Goal: Information Seeking & Learning: Compare options

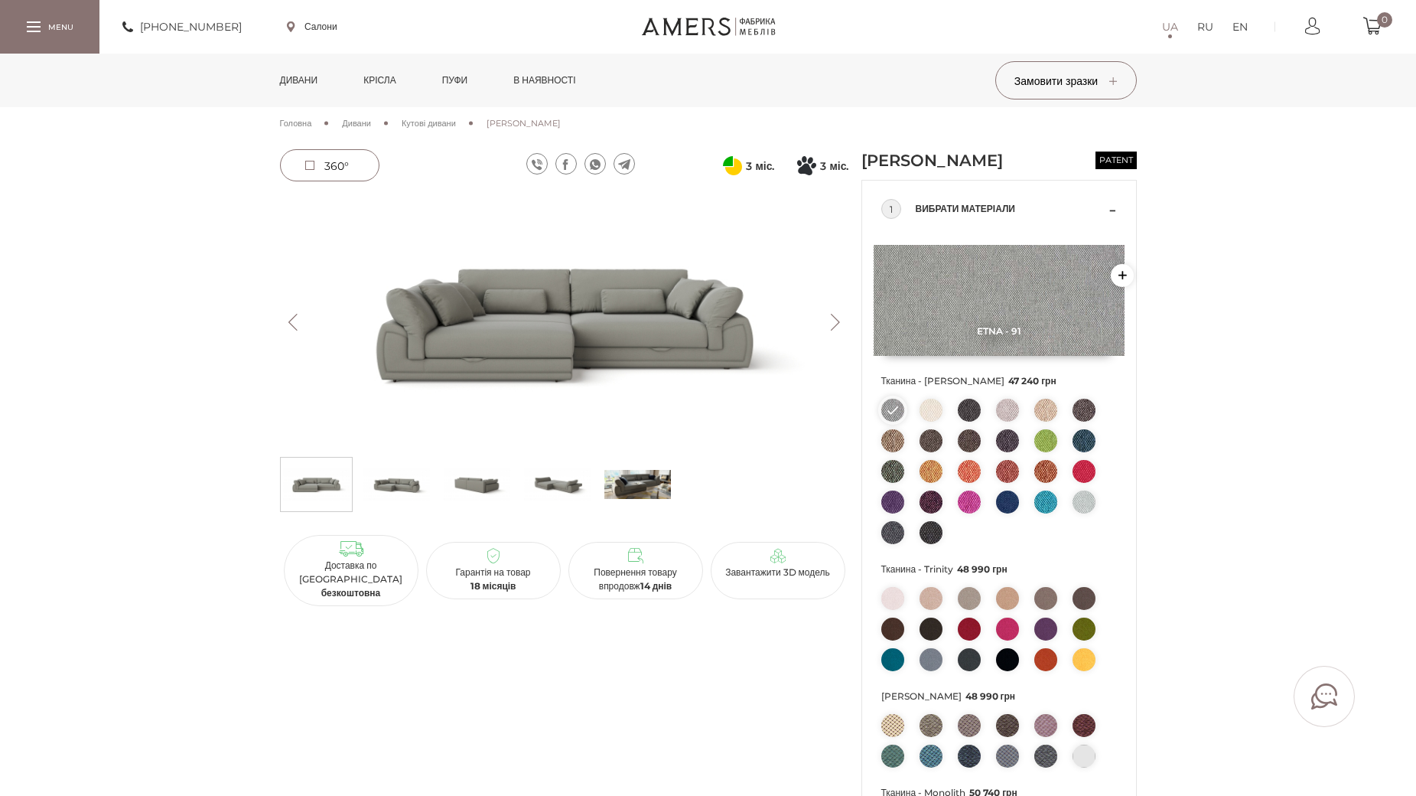
click at [575, 332] on img at bounding box center [564, 322] width 569 height 254
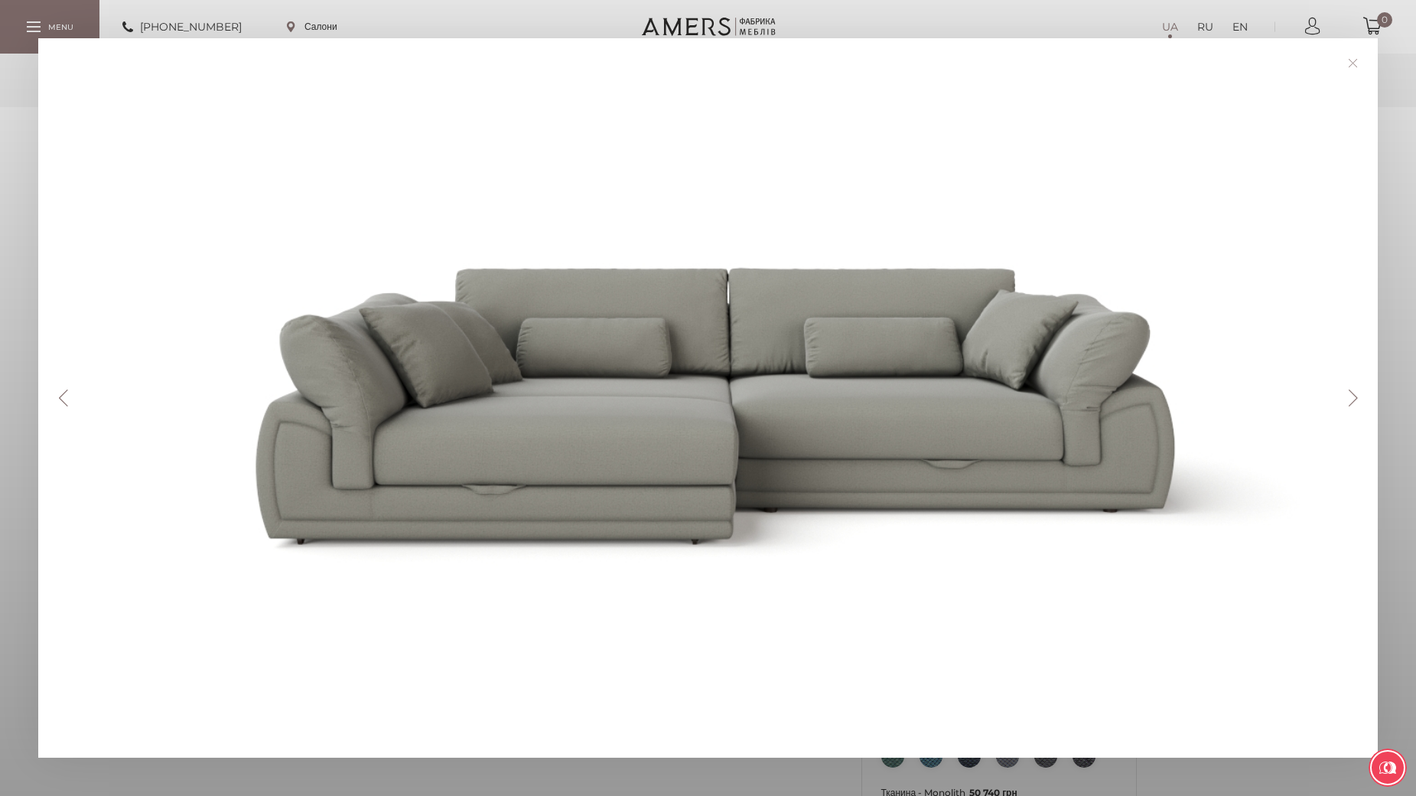
click at [1362, 394] on button "Next" at bounding box center [1352, 397] width 27 height 17
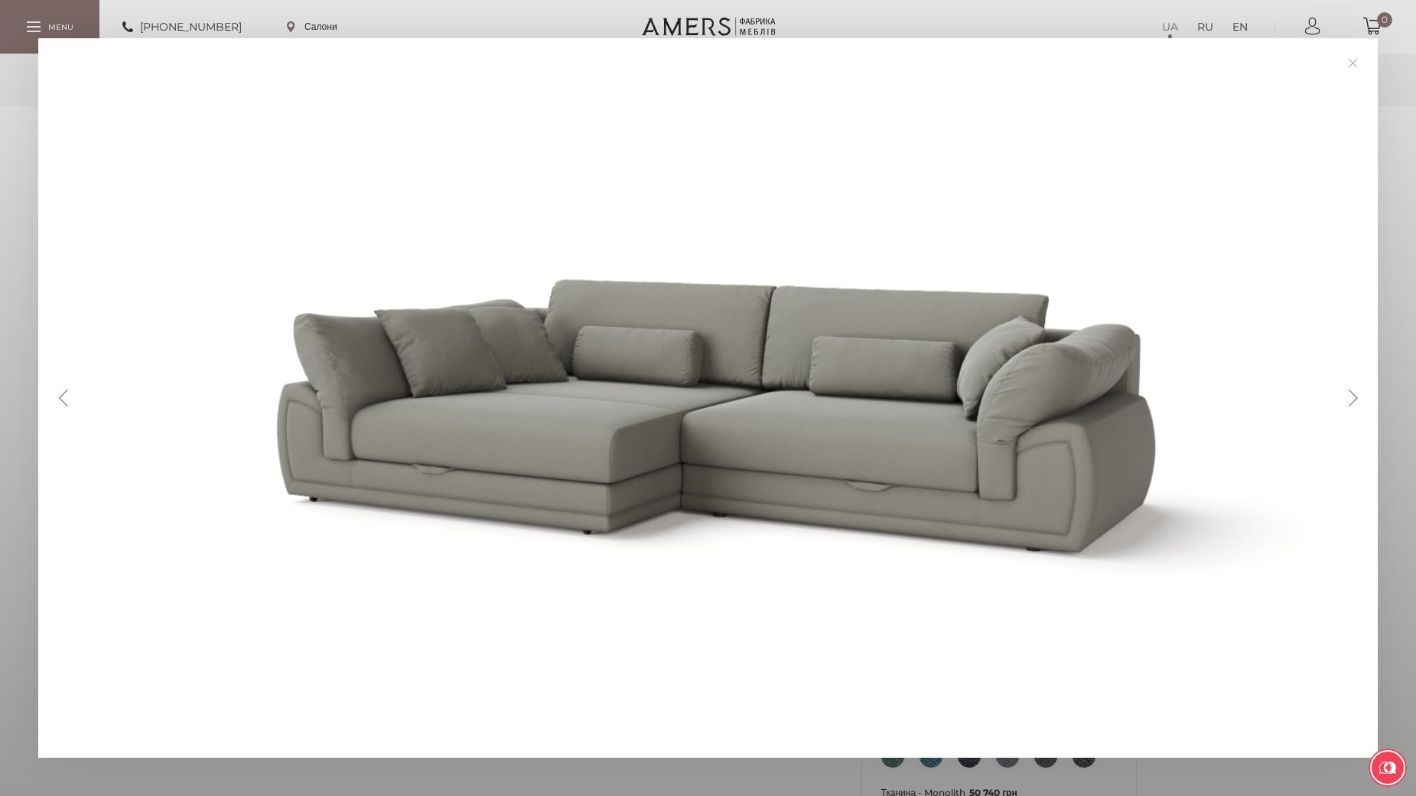
click at [1361, 395] on button "Next" at bounding box center [1352, 397] width 27 height 17
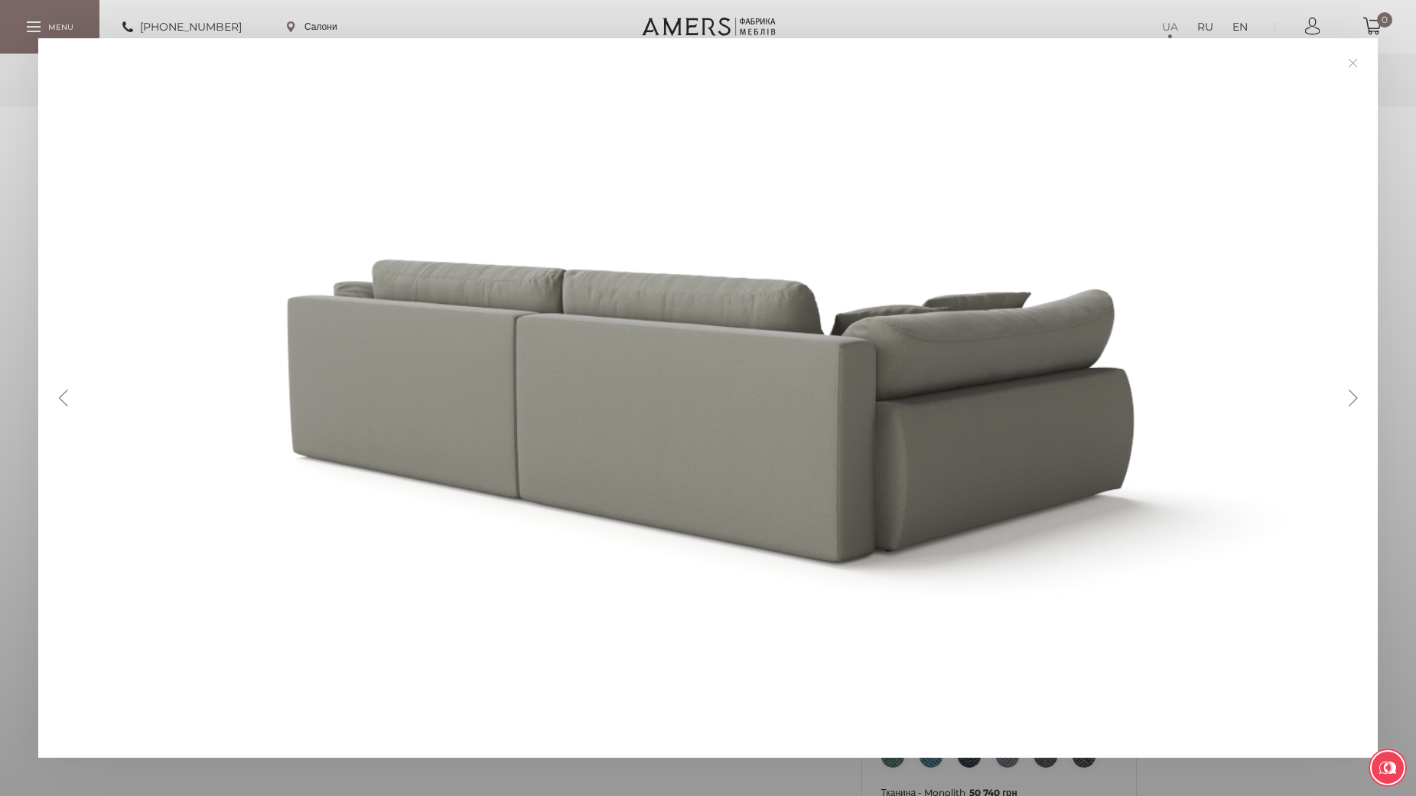
click at [1361, 395] on button "Next" at bounding box center [1352, 397] width 27 height 17
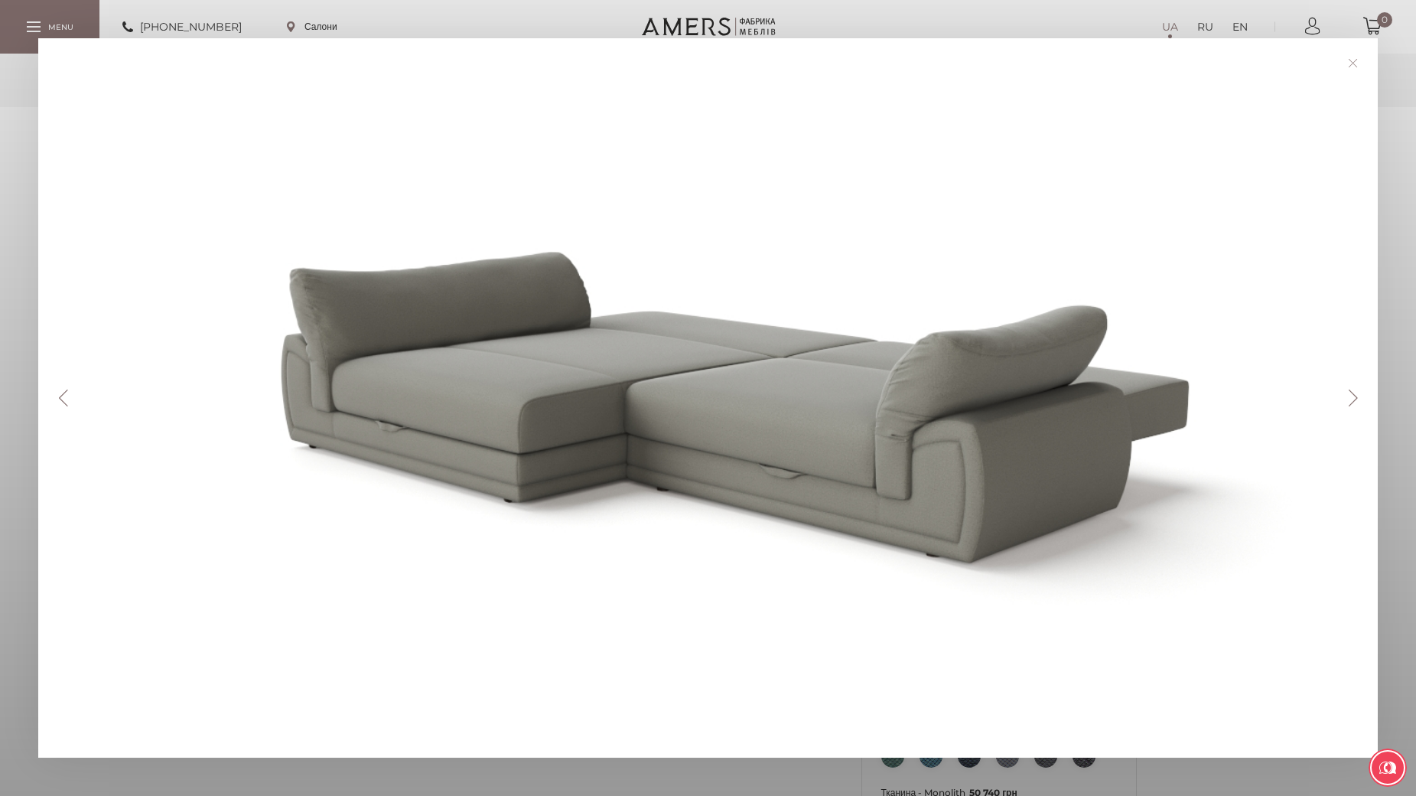
click at [1361, 395] on button "Next" at bounding box center [1352, 397] width 27 height 17
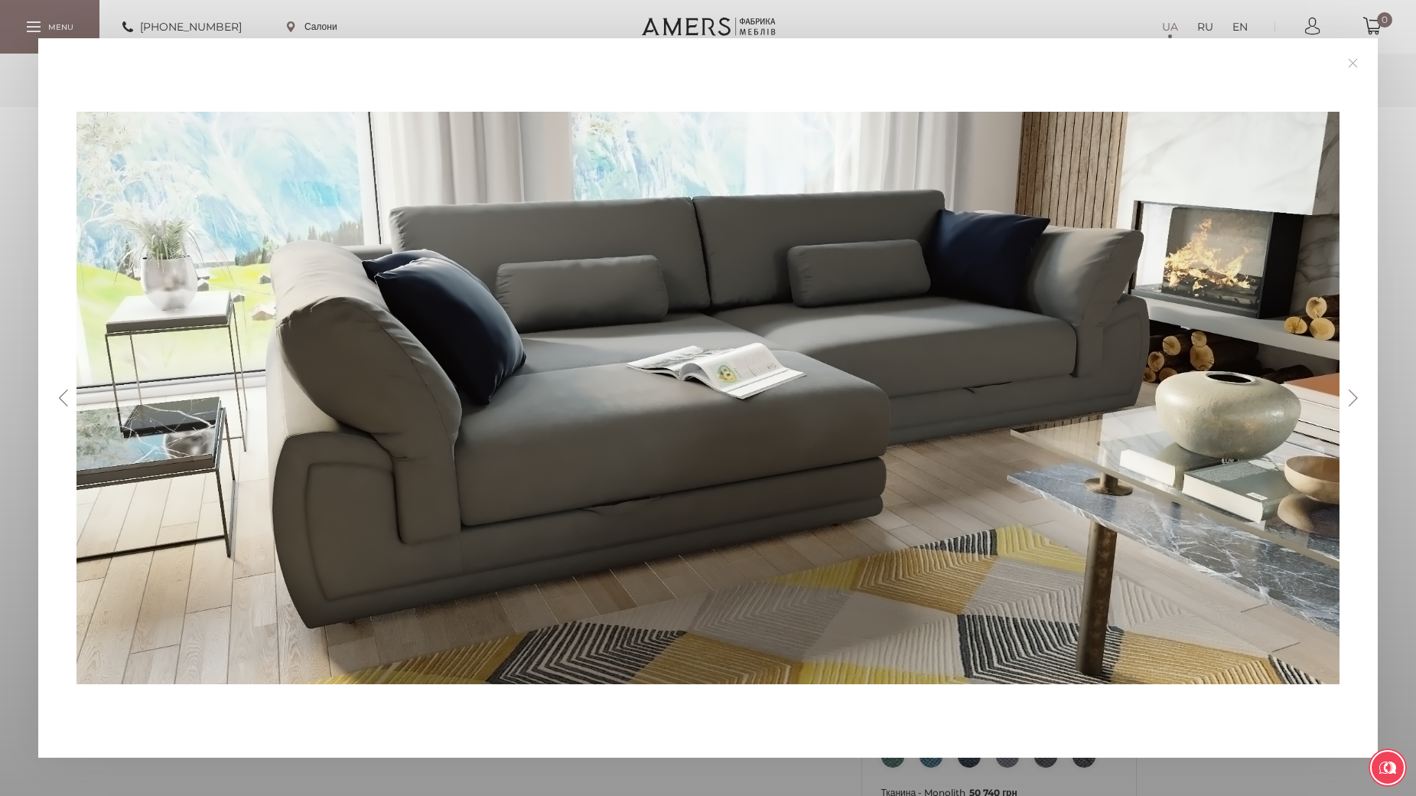
click at [1359, 395] on button "Next" at bounding box center [1352, 397] width 27 height 17
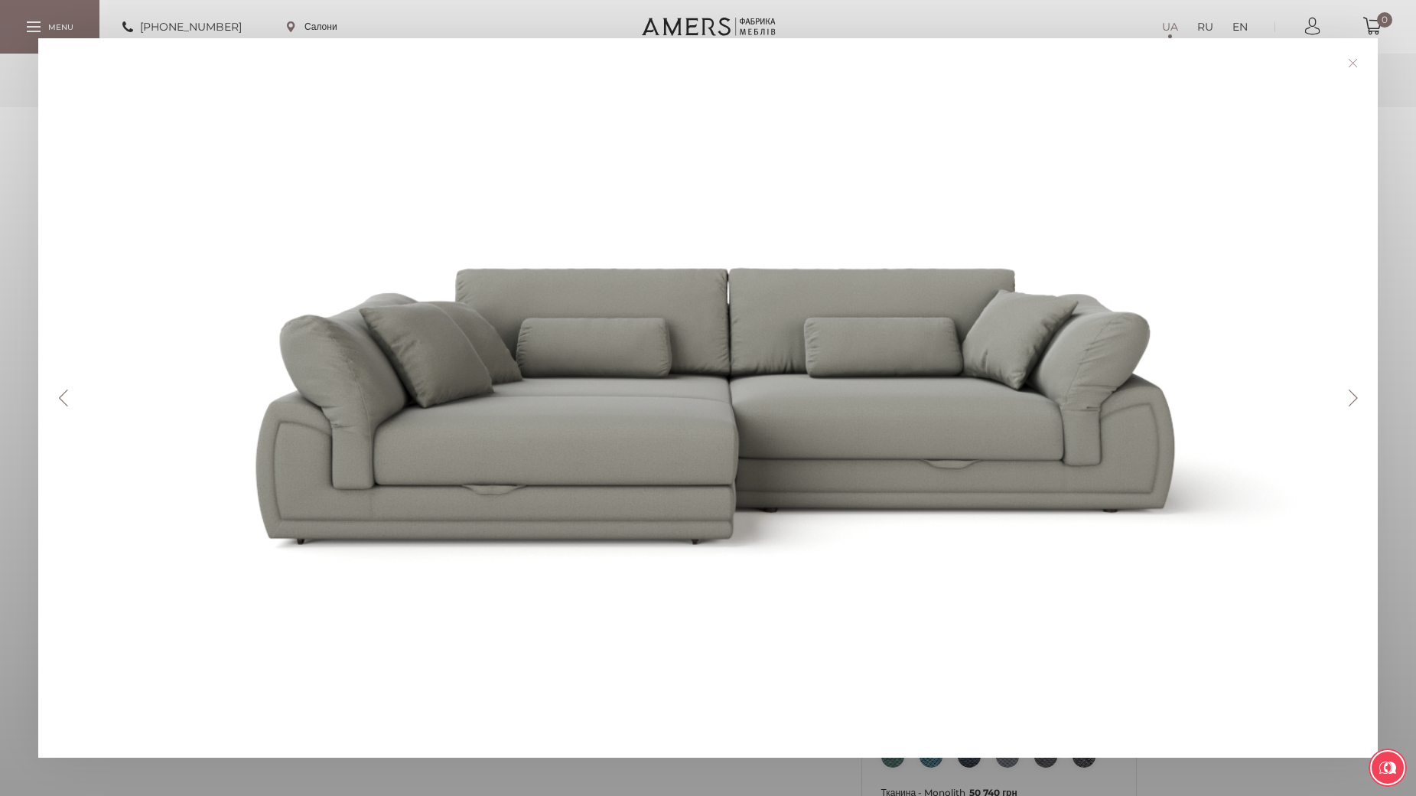
click at [1359, 395] on button "Next" at bounding box center [1352, 397] width 27 height 17
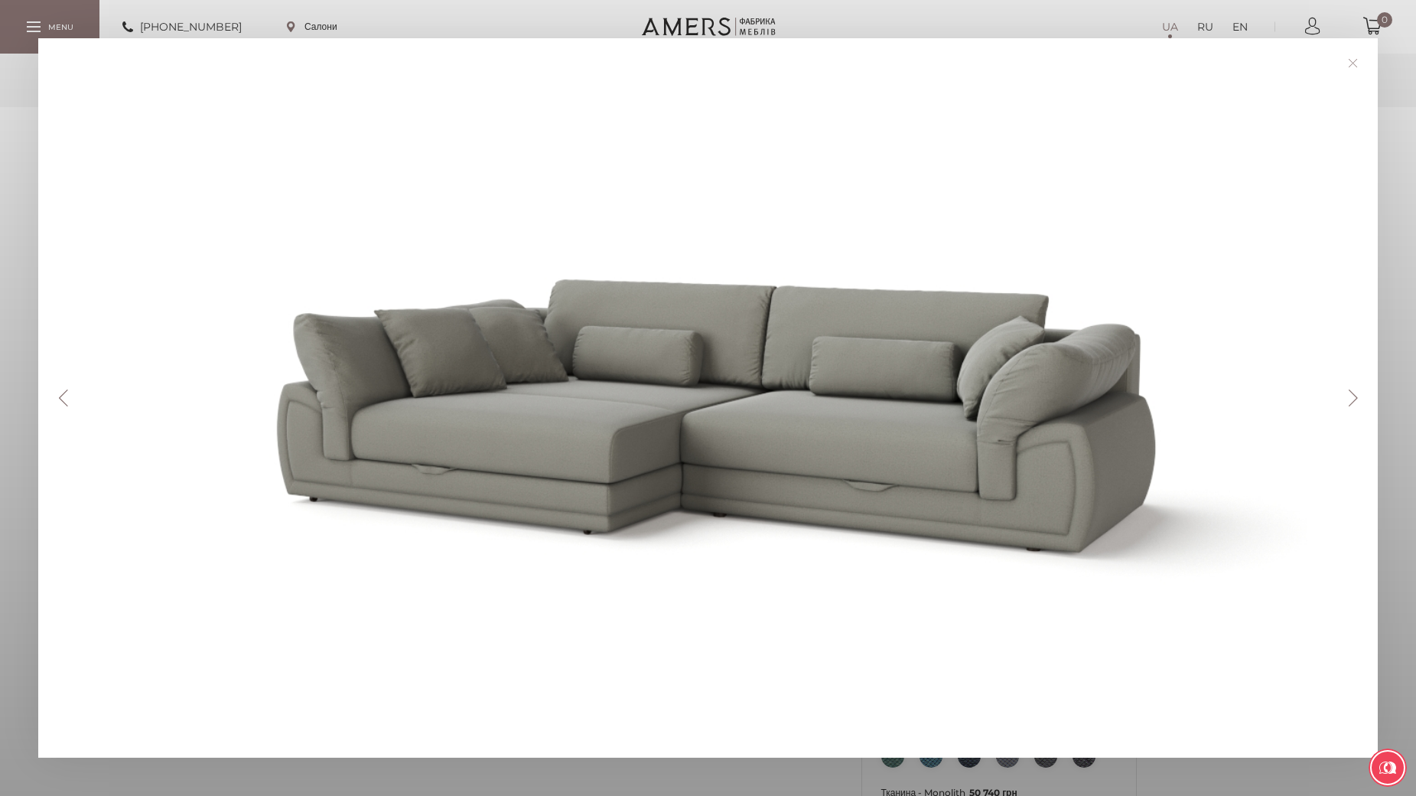
click at [1353, 395] on button "Next" at bounding box center [1352, 397] width 27 height 17
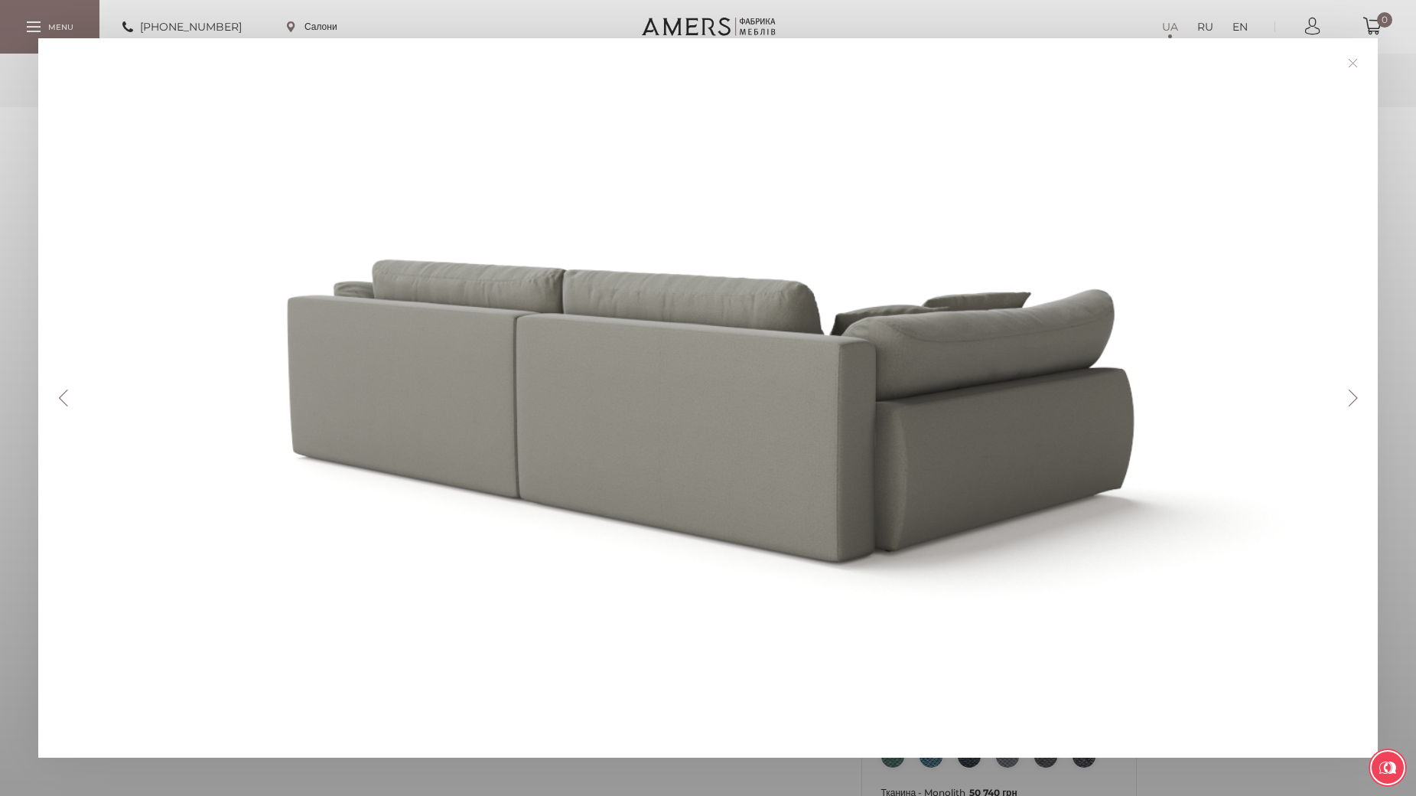
click at [1353, 395] on button "Next" at bounding box center [1352, 397] width 27 height 17
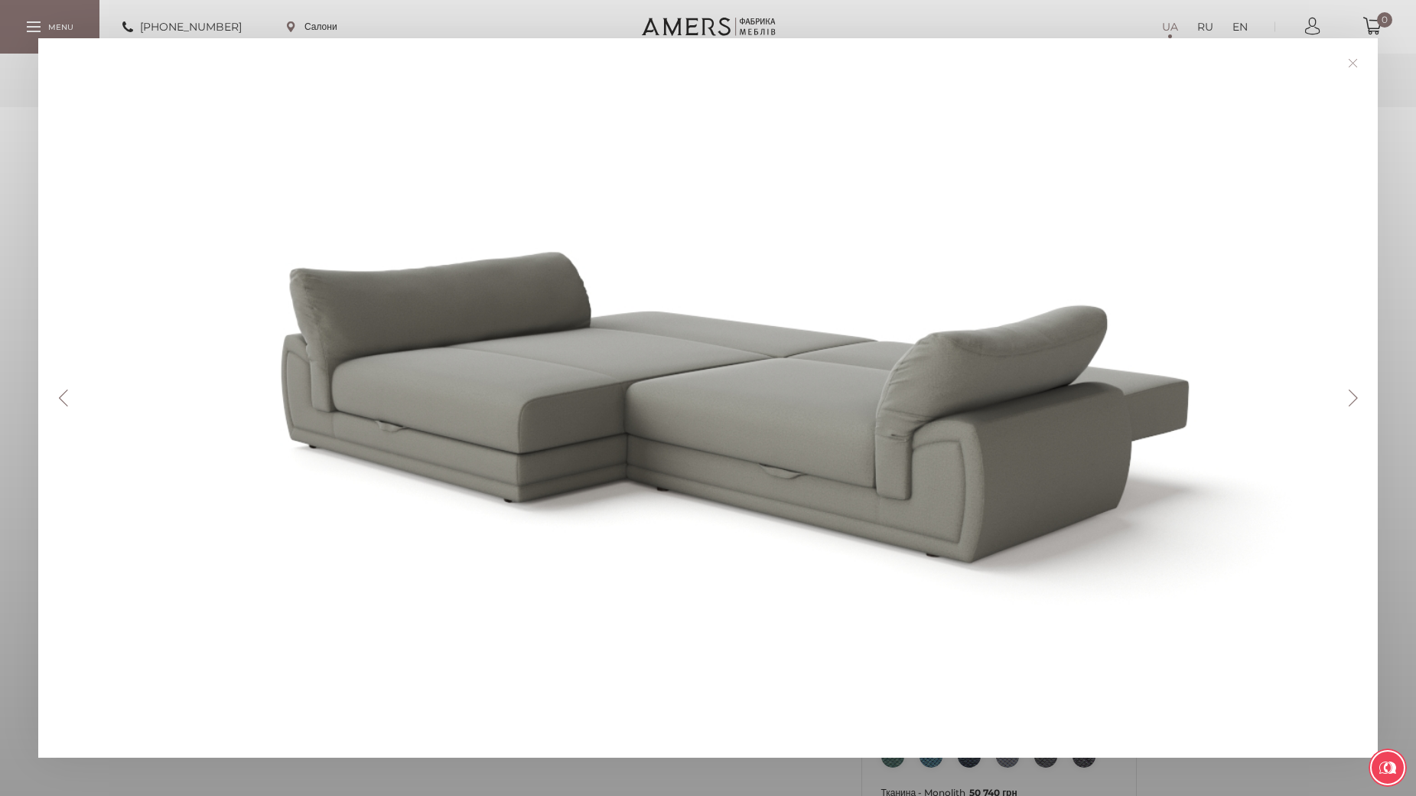
click at [1349, 395] on button "Next" at bounding box center [1352, 397] width 27 height 17
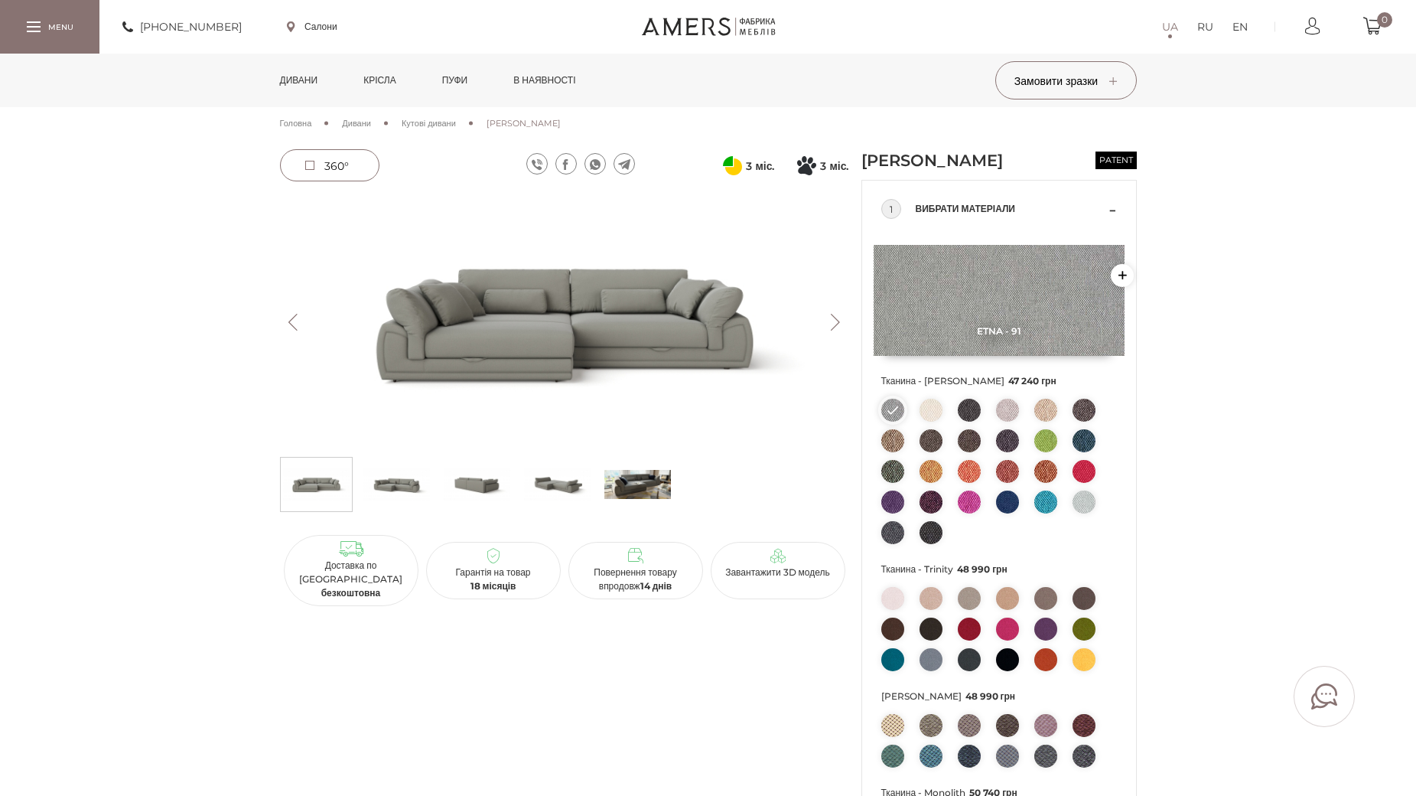
click at [559, 120] on li "[PERSON_NAME]" at bounding box center [523, 123] width 74 height 14
click at [447, 130] on div "Головна Дивани Кутові дивани Кутовий Диван ДЖЕММА" at bounding box center [708, 128] width 857 height 42
click at [453, 123] on span "Кутові дивани" at bounding box center [429, 123] width 54 height 11
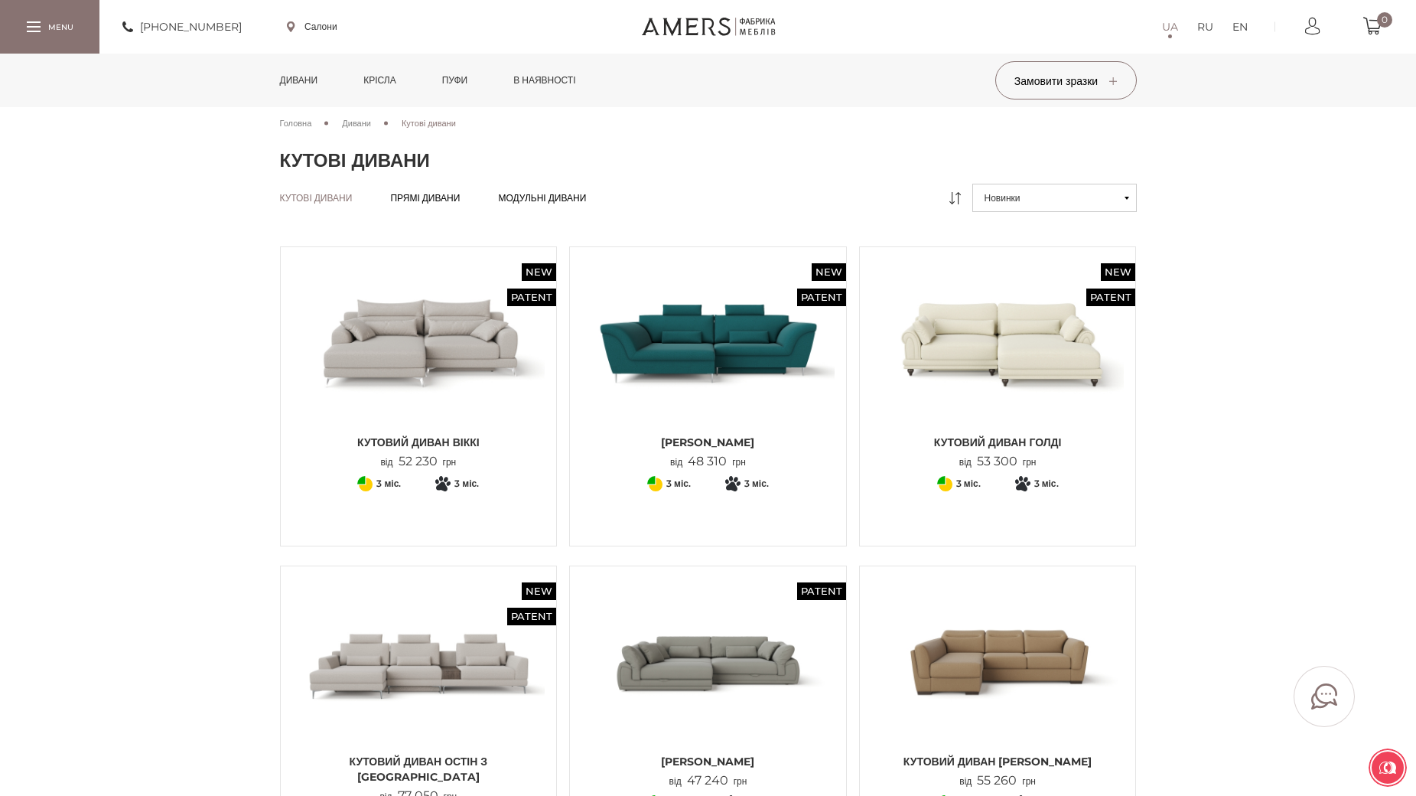
click at [1102, 213] on div "Кутові дивани Кутові дивани Прямі дивани Прямі дивани Модульні дивани Модульні …" at bounding box center [708, 204] width 880 height 40
click at [1090, 210] on button "Новинки" at bounding box center [1054, 198] width 164 height 28
click at [1073, 252] on link "Від дешевих до дорогих" at bounding box center [1054, 253] width 164 height 28
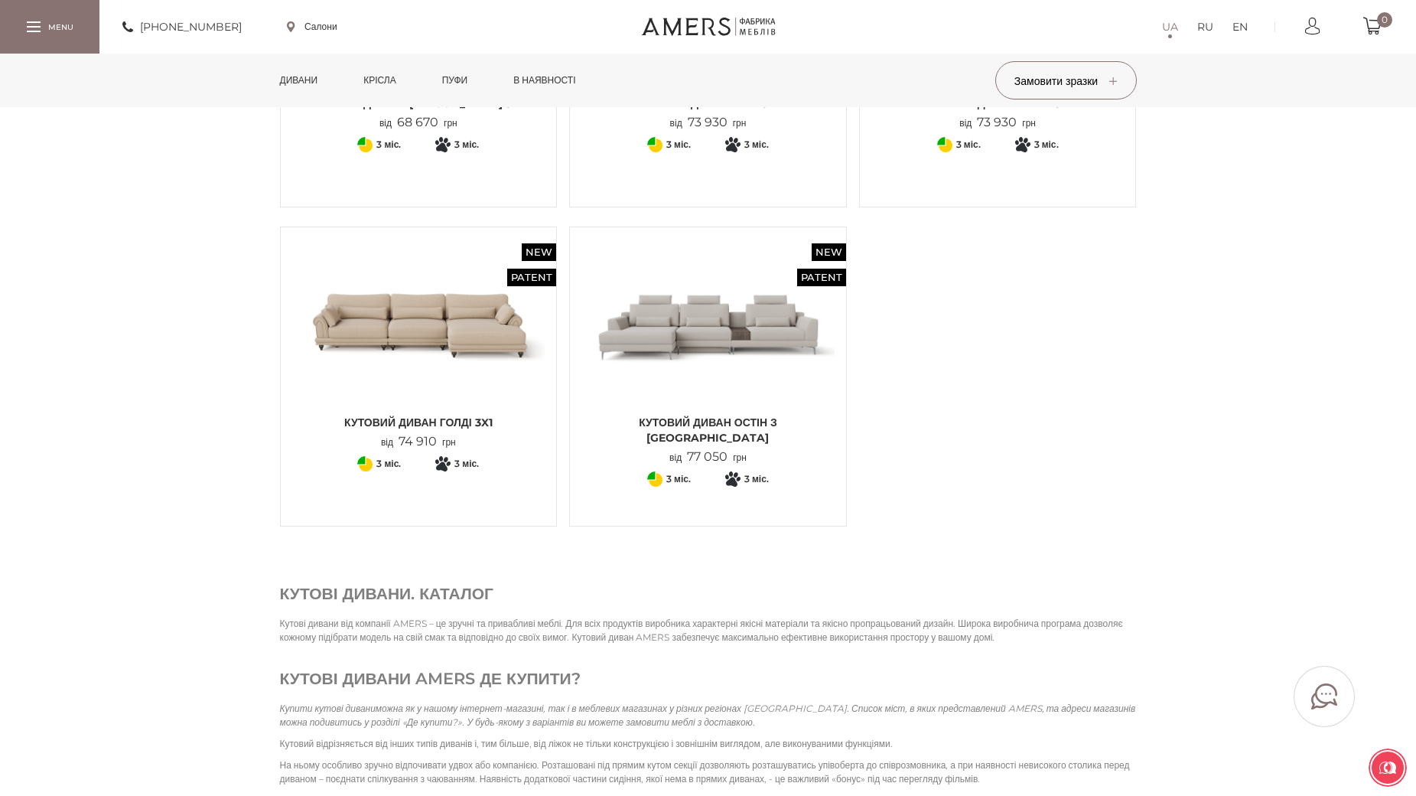
scroll to position [2065, 0]
